Goal: Information Seeking & Learning: Learn about a topic

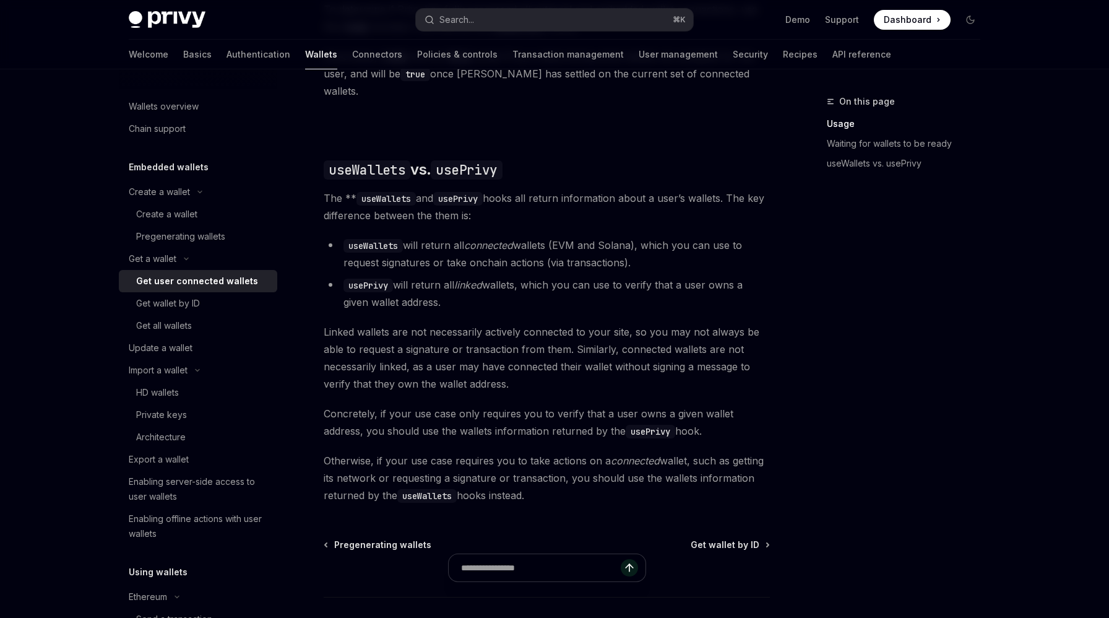
scroll to position [1036, 0]
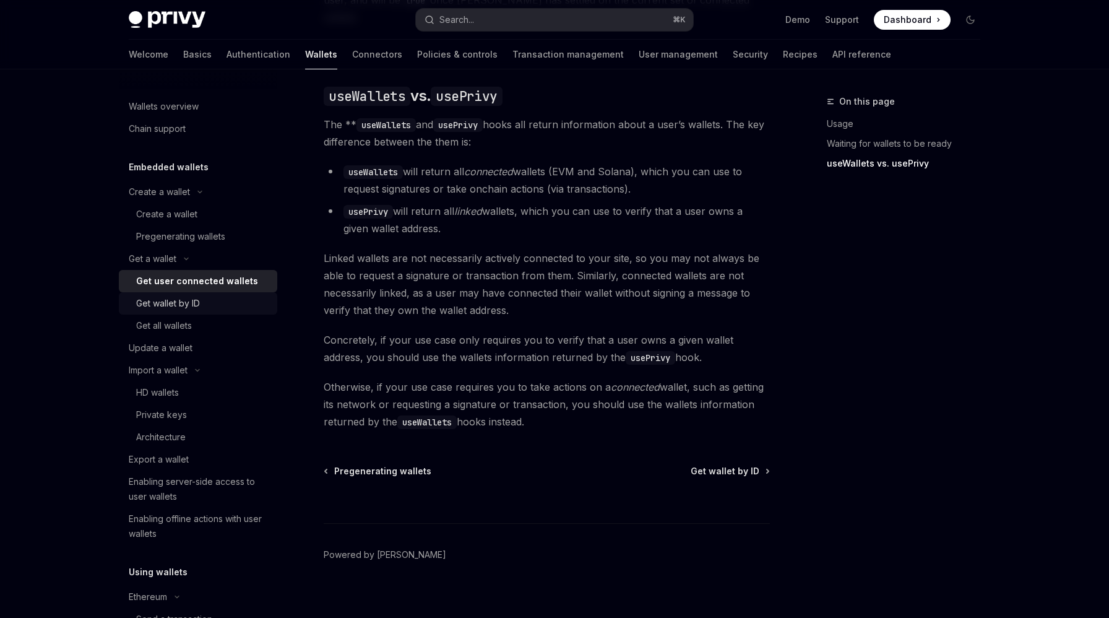
click at [197, 307] on div "Get wallet by ID" at bounding box center [168, 303] width 64 height 15
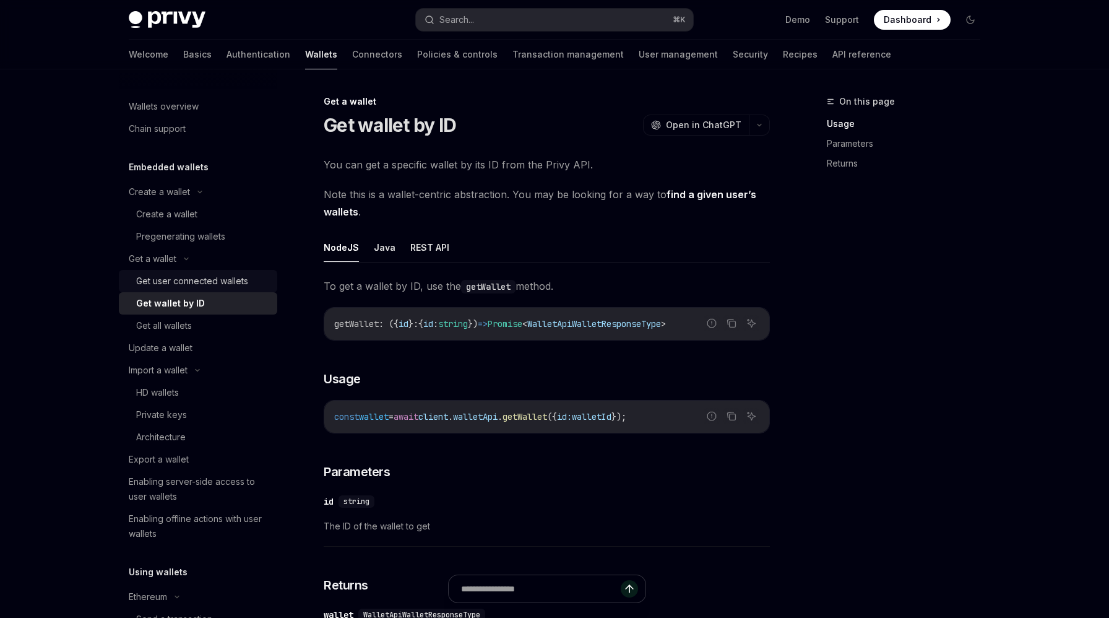
click at [217, 284] on div "Get user connected wallets" at bounding box center [192, 281] width 112 height 15
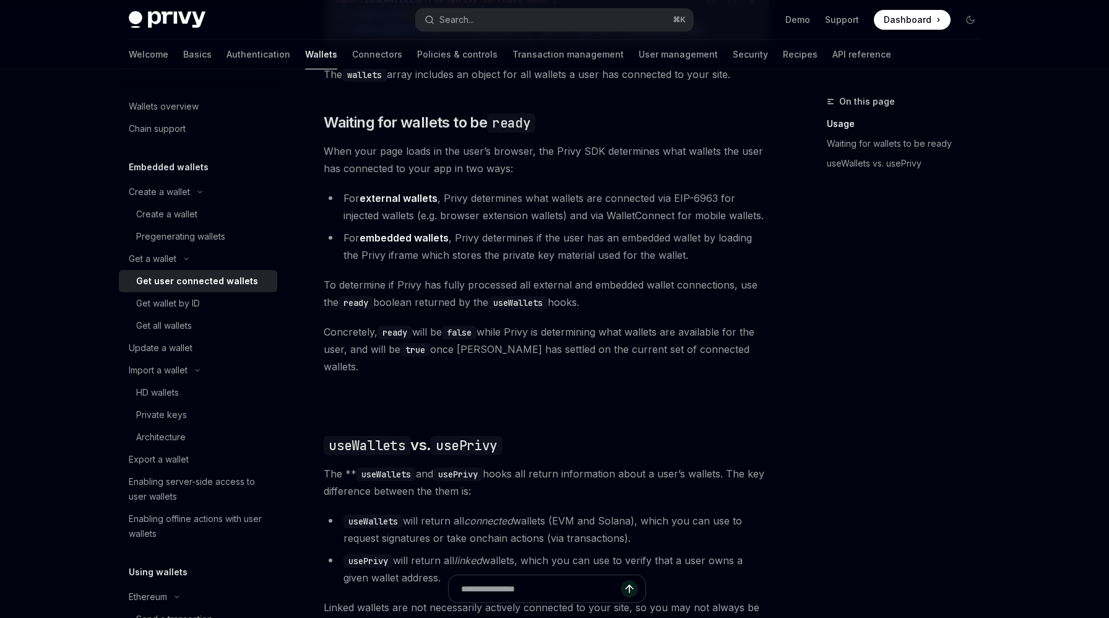
scroll to position [990, 0]
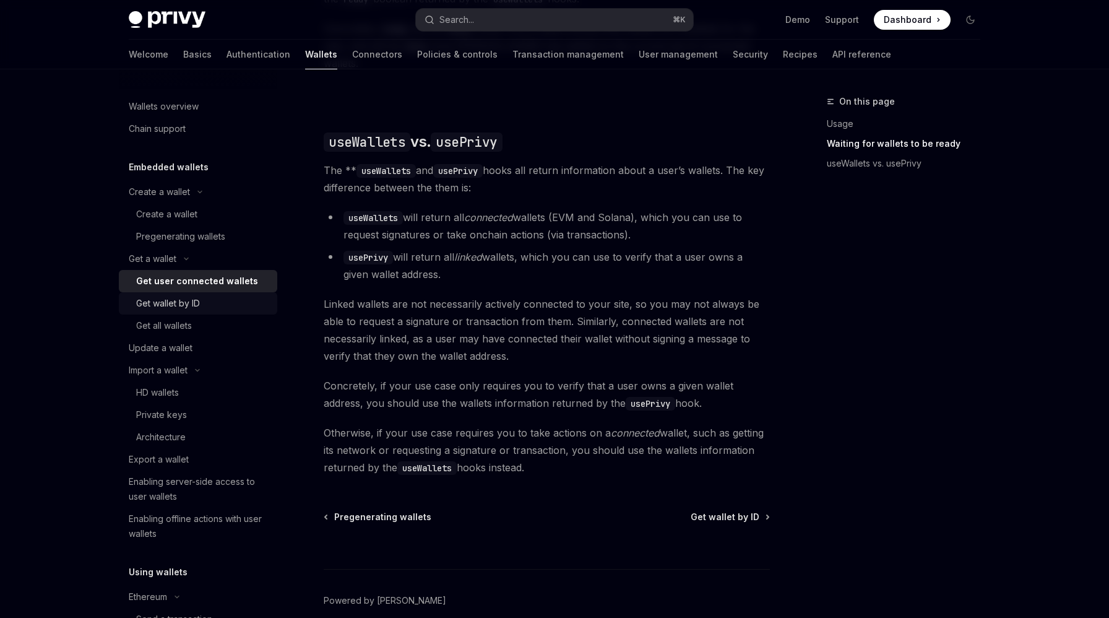
click at [228, 304] on div "Get wallet by ID" at bounding box center [203, 303] width 134 height 15
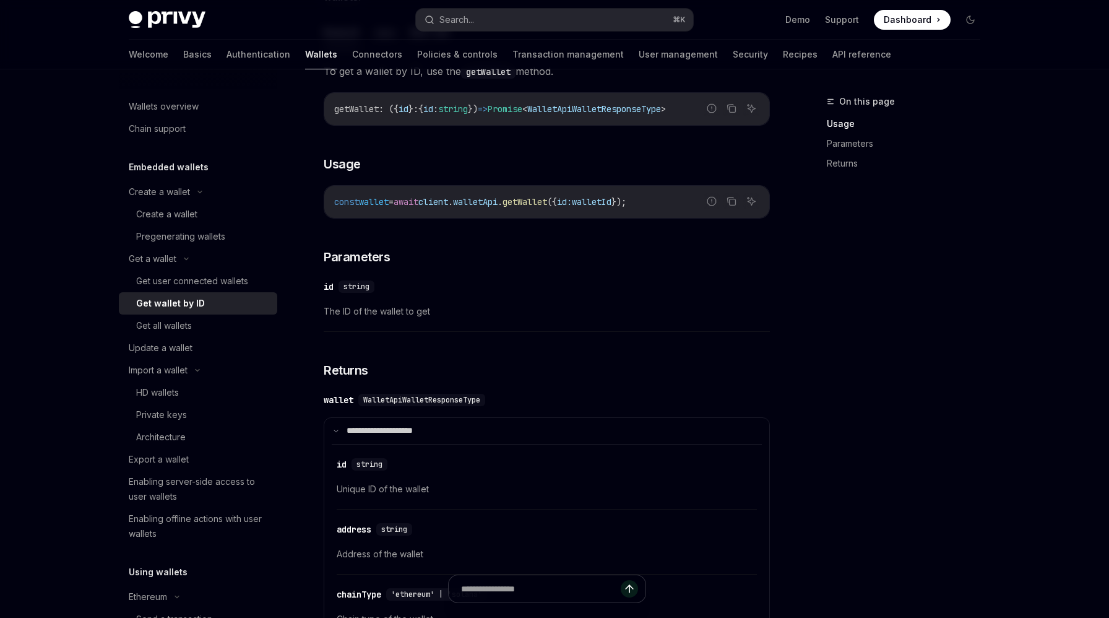
scroll to position [342, 0]
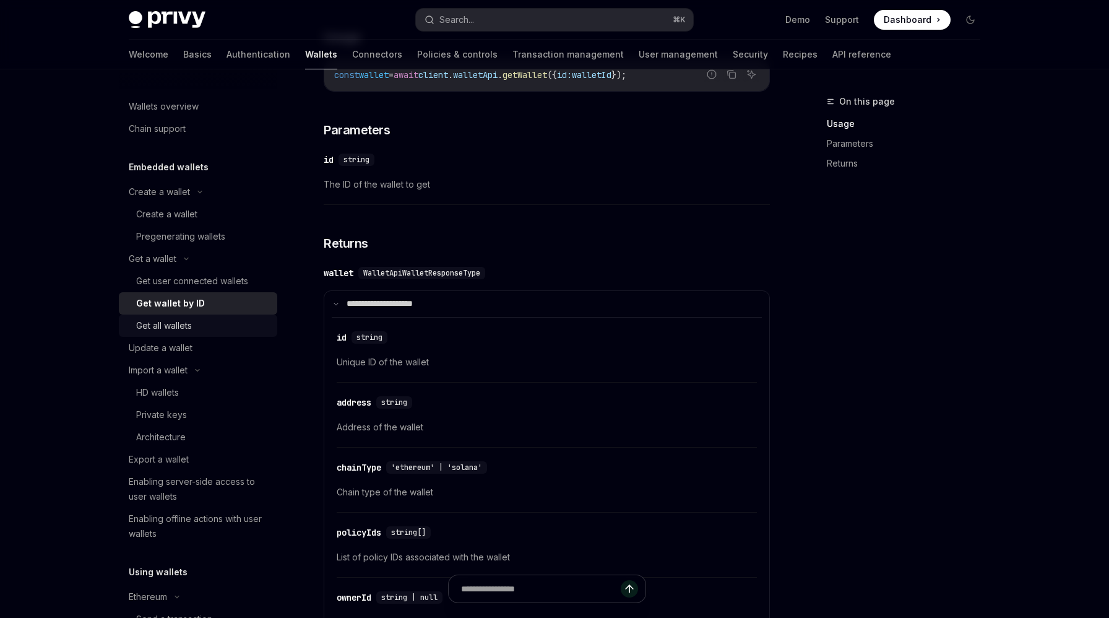
click at [217, 315] on link "Get all wallets" at bounding box center [198, 325] width 158 height 22
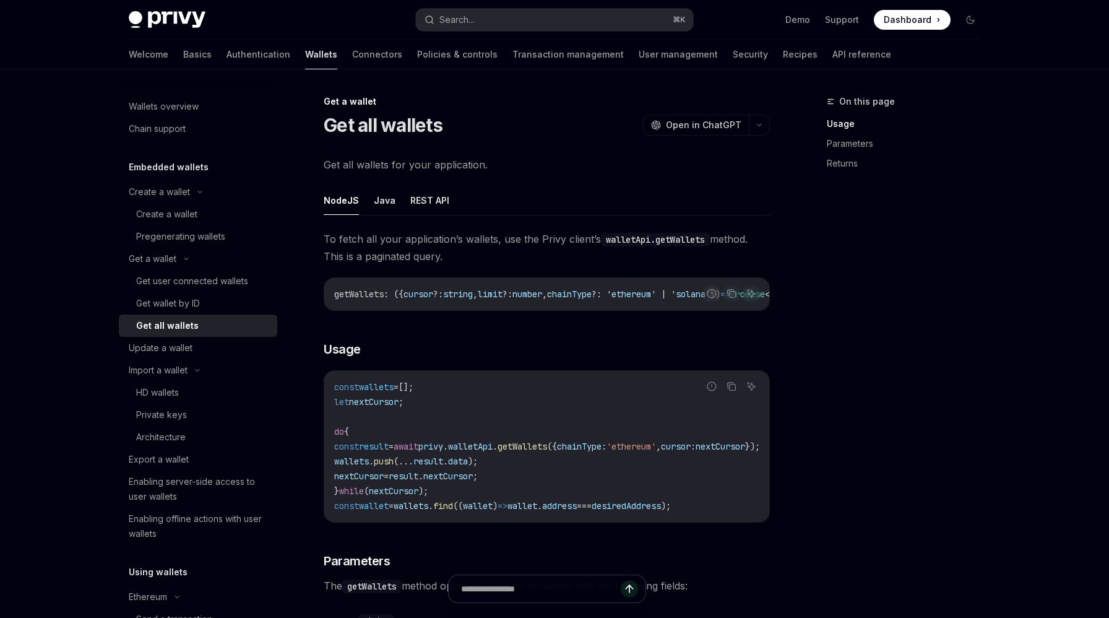
scroll to position [180, 0]
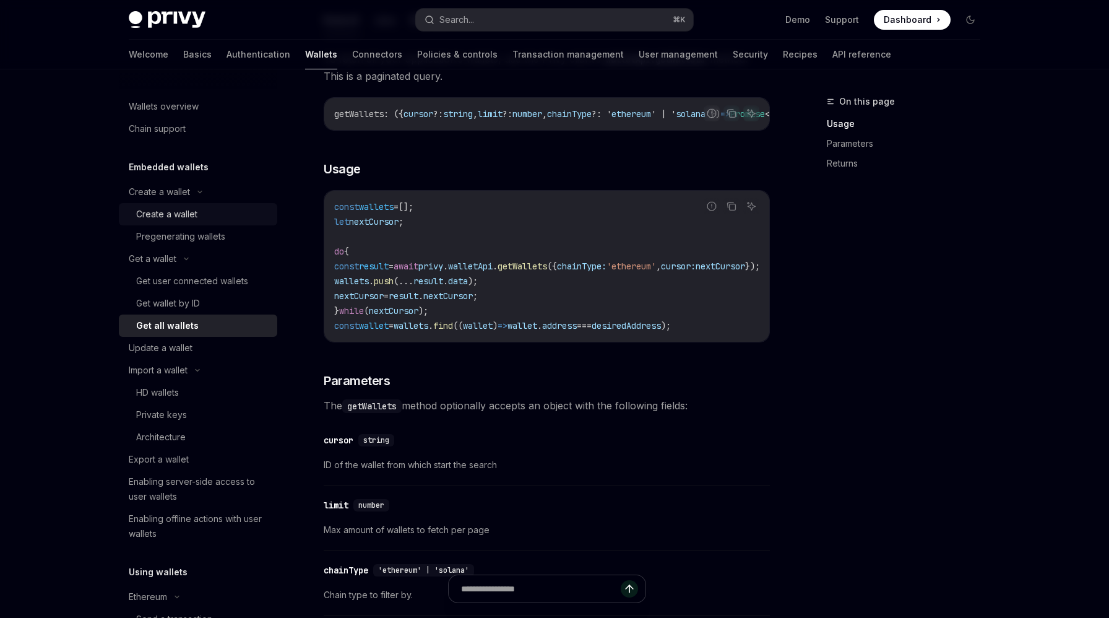
click at [196, 222] on link "Create a wallet" at bounding box center [198, 214] width 158 height 22
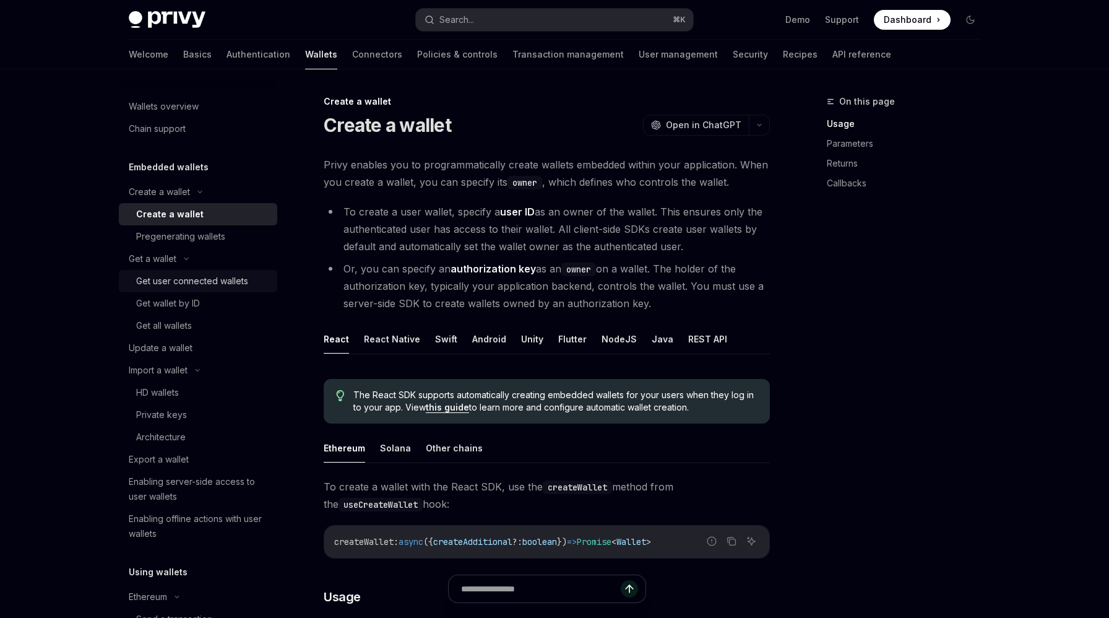
click at [217, 290] on link "Get user connected wallets" at bounding box center [198, 281] width 158 height 22
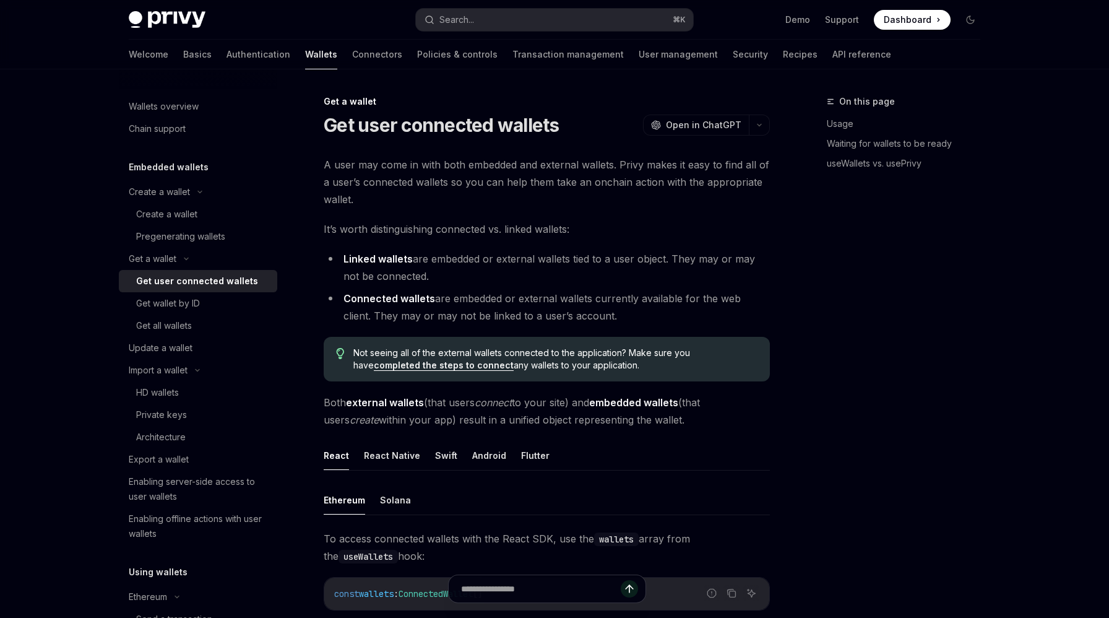
type textarea "*"
click at [447, 17] on div "Search..." at bounding box center [456, 19] width 35 height 15
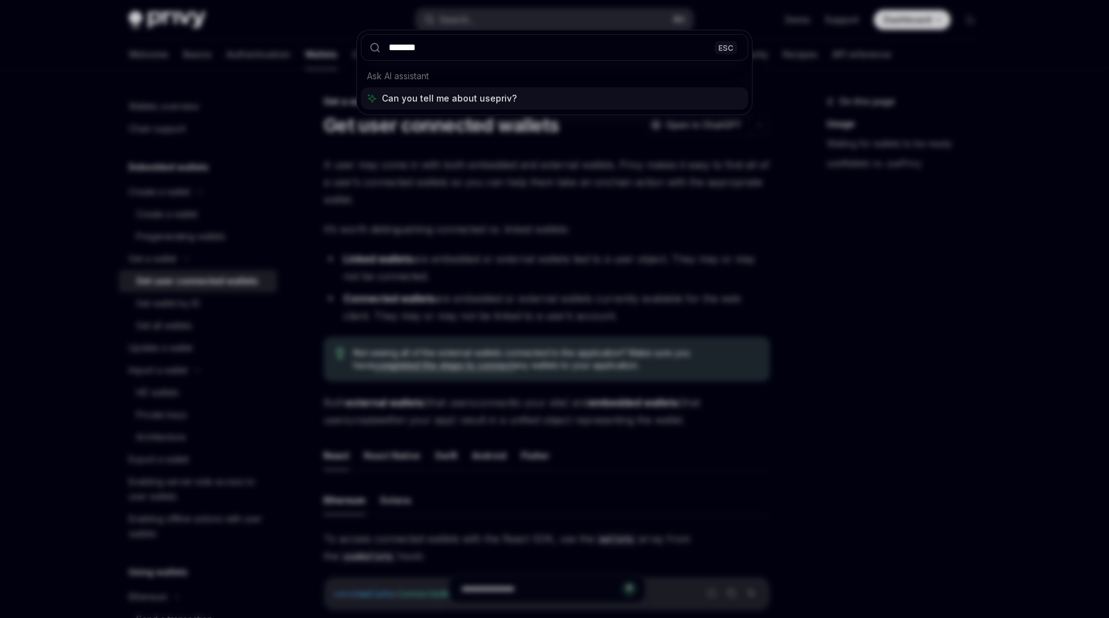
type input "********"
type input "*******"
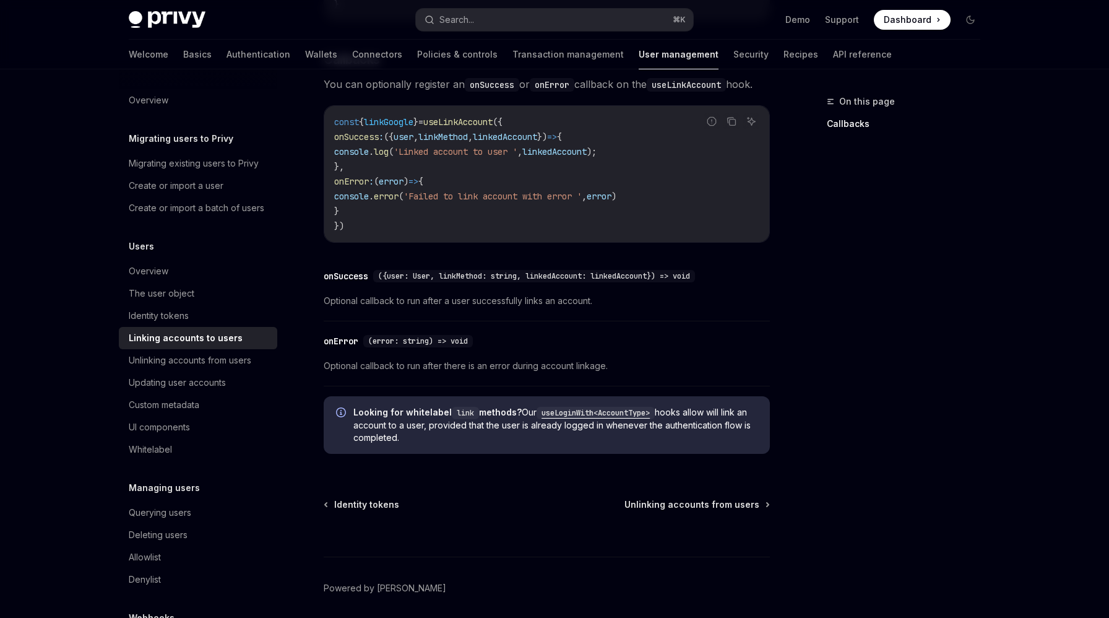
scroll to position [1407, 0]
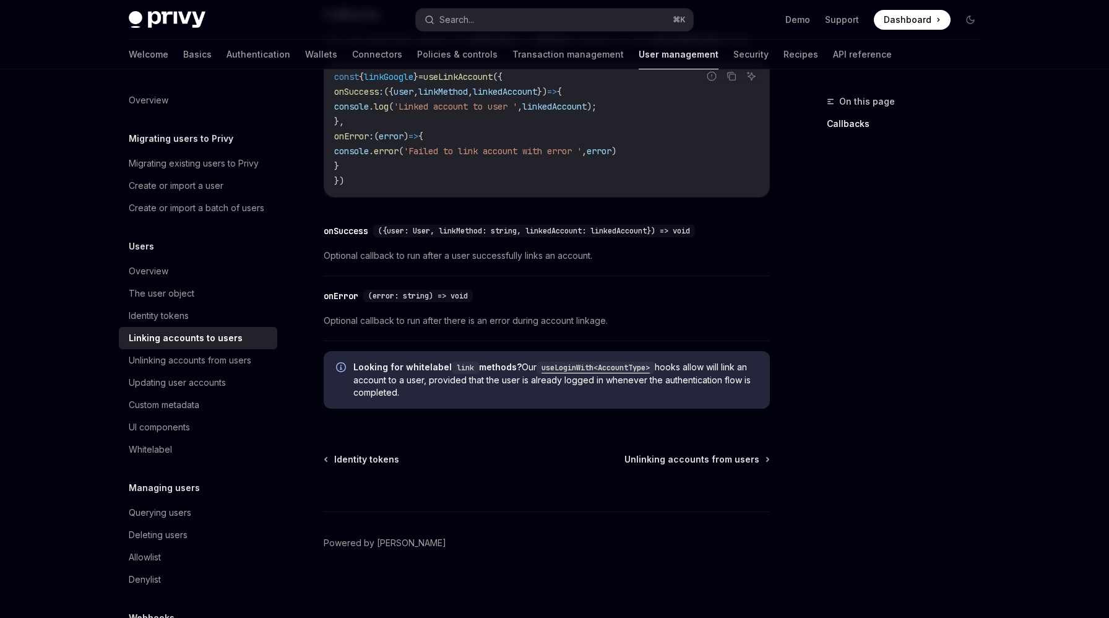
type textarea "*"
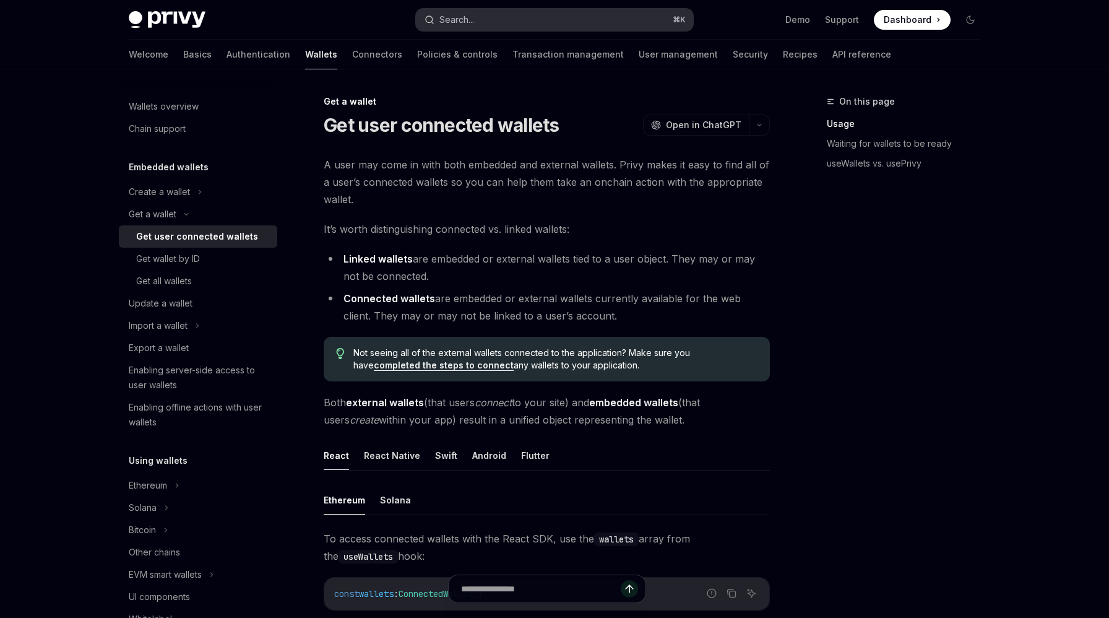
click at [499, 30] on button "Search... ⌘ K" at bounding box center [554, 20] width 277 height 22
